Goal: Task Accomplishment & Management: Complete application form

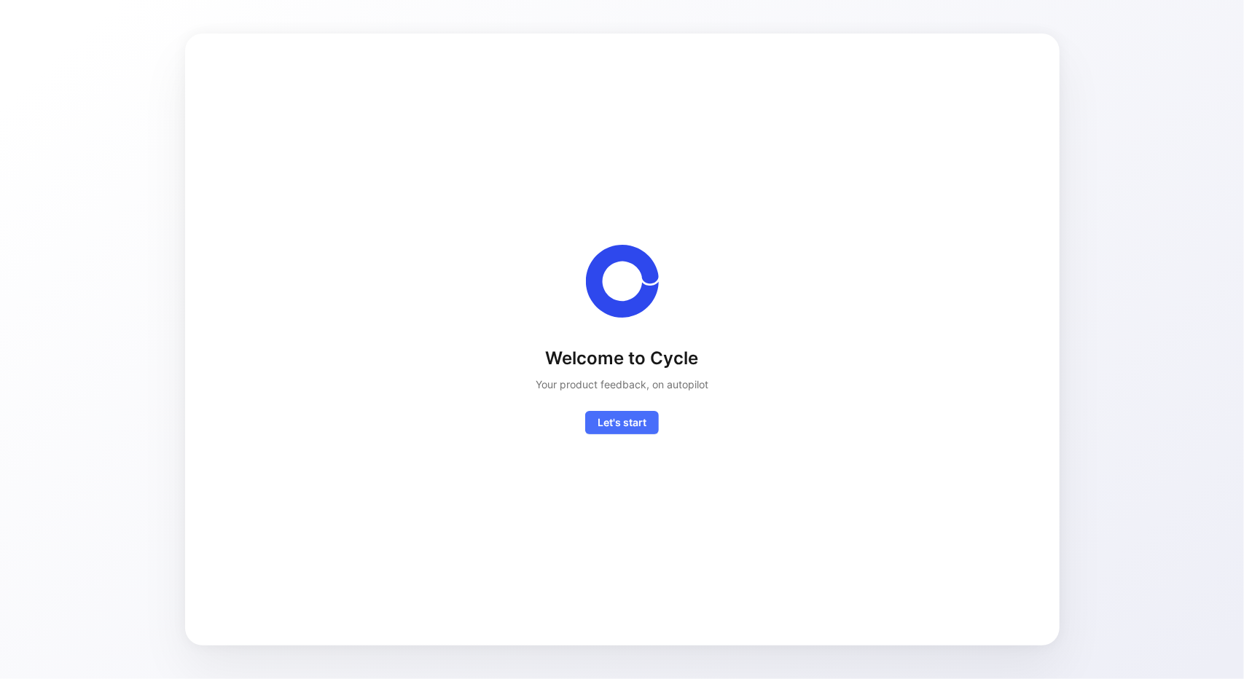
click at [631, 435] on div "Welcome to Cycle Your product feedback, on autopilot Let's start" at bounding box center [622, 339] width 828 height 565
click at [635, 428] on span "Let's start" at bounding box center [621, 422] width 49 height 17
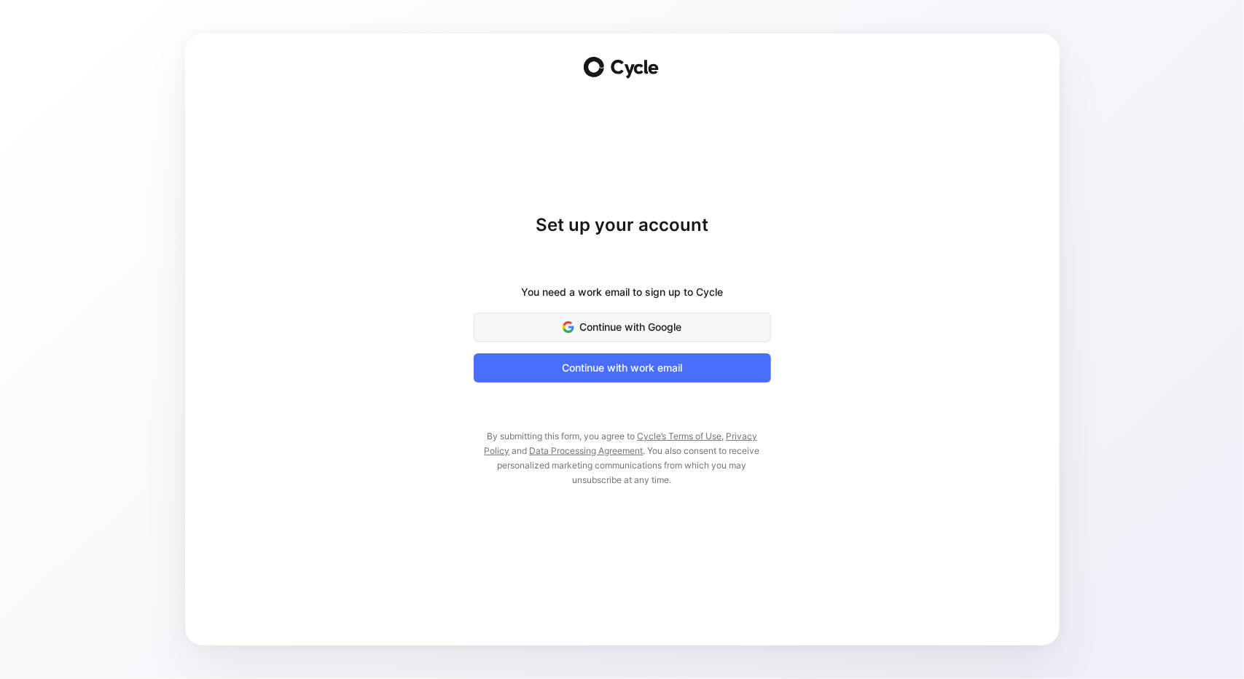
click at [689, 332] on span "Continue with Google" at bounding box center [622, 326] width 261 height 17
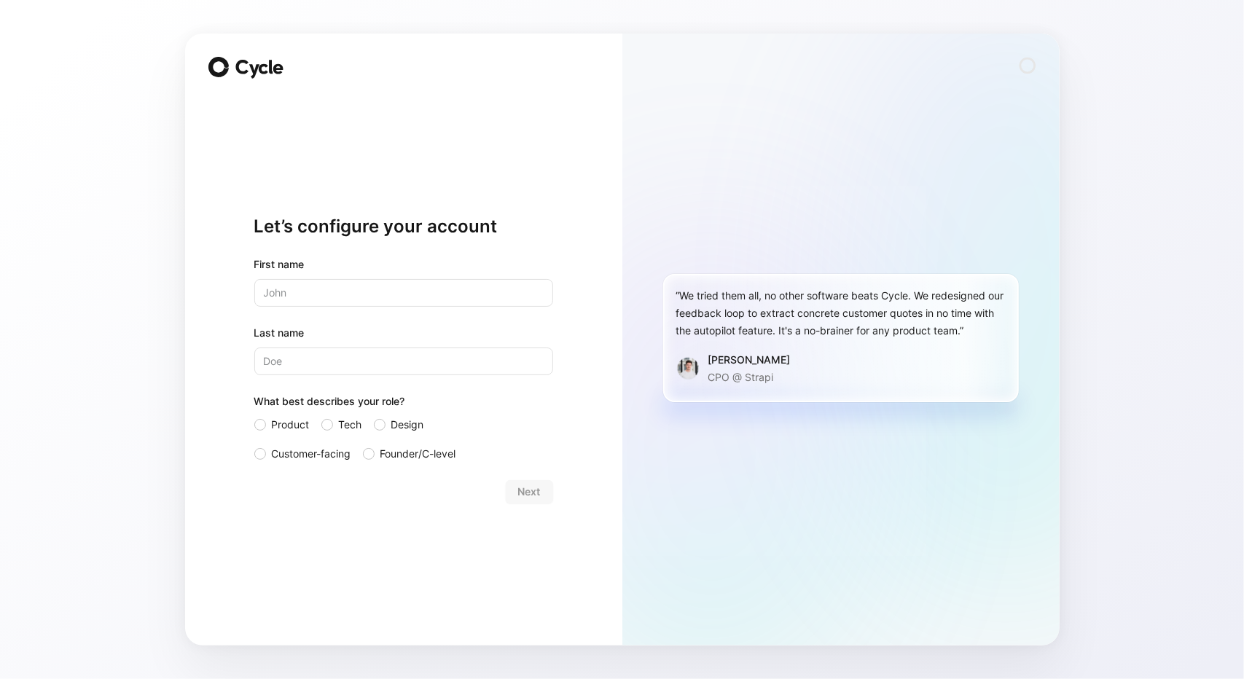
click at [436, 299] on input "text" at bounding box center [403, 293] width 299 height 28
type input "[PERSON_NAME]"
click at [284, 427] on span "Product" at bounding box center [291, 424] width 38 height 17
click at [254, 416] on input "Product" at bounding box center [254, 416] width 0 height 0
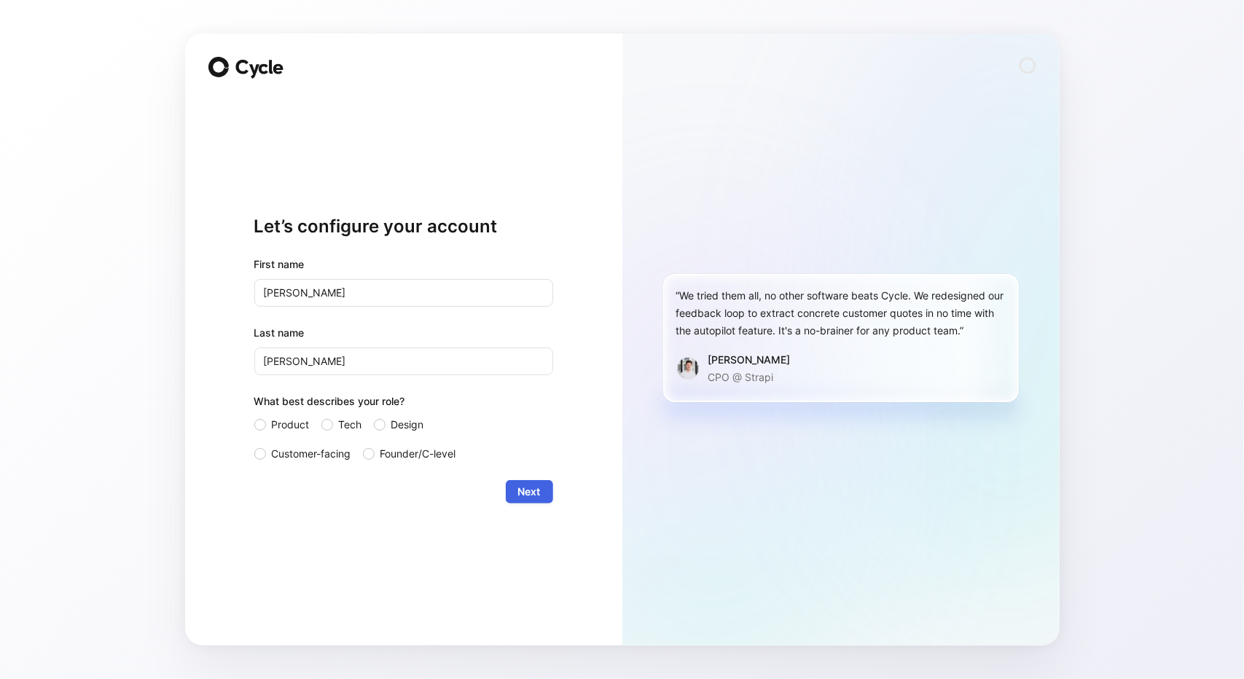
click at [517, 489] on button "Next" at bounding box center [529, 491] width 47 height 23
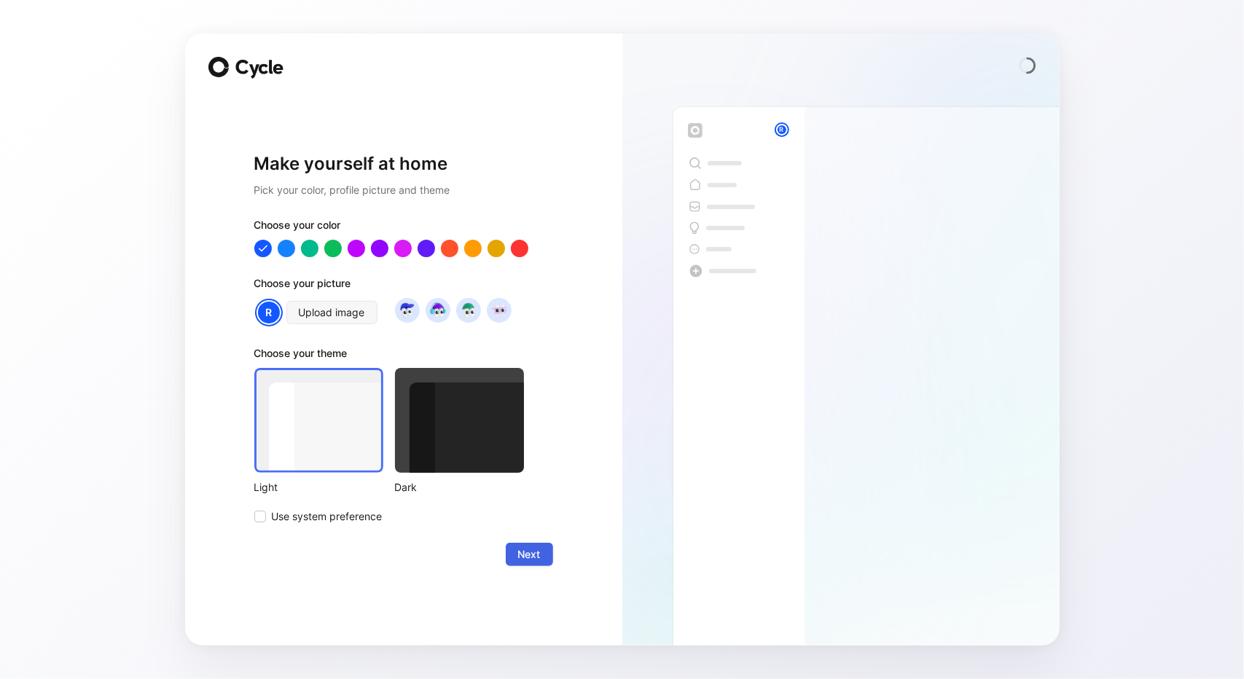
click at [516, 554] on button "Next" at bounding box center [529, 554] width 47 height 23
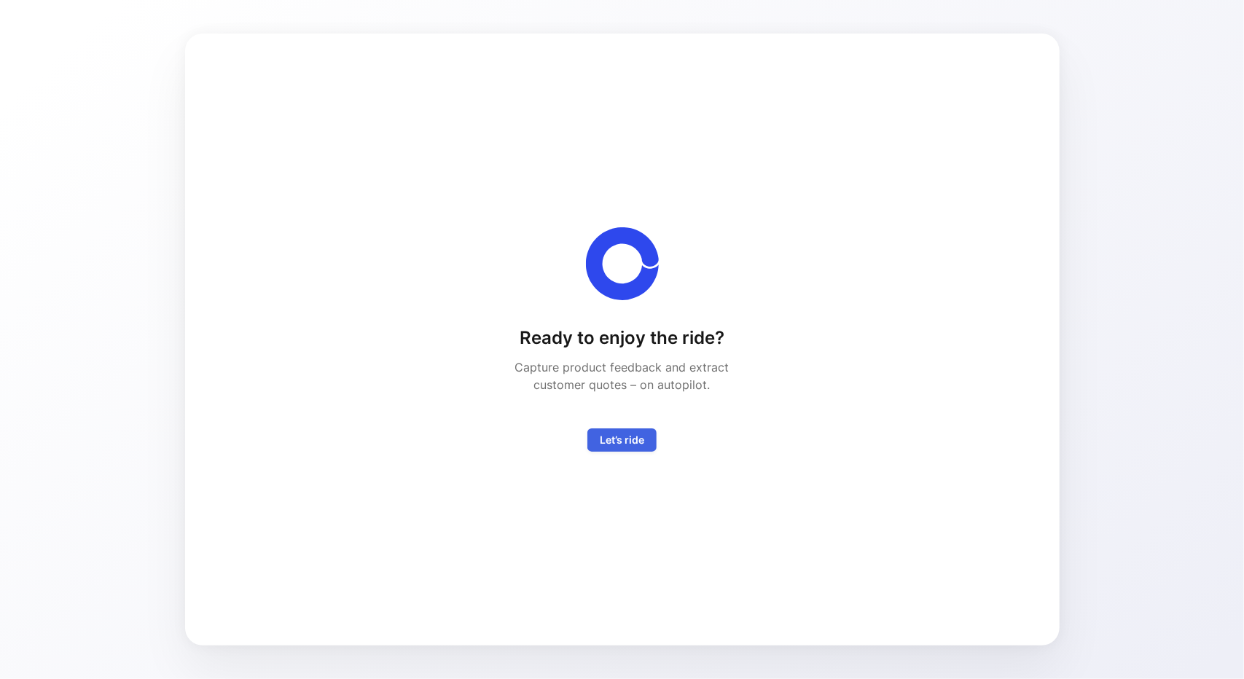
click at [619, 447] on span "Let’s ride" at bounding box center [622, 439] width 44 height 17
